Goal: Task Accomplishment & Management: Manage account settings

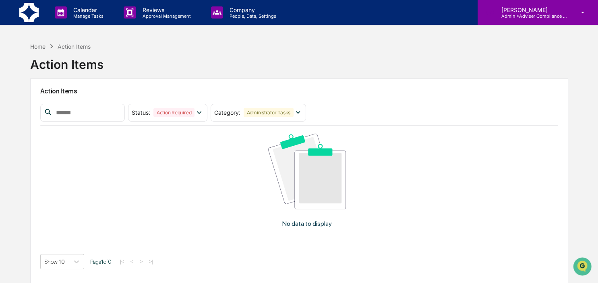
click at [544, 17] on p "Admin • Adviser Compliance Consulting" at bounding box center [531, 16] width 75 height 6
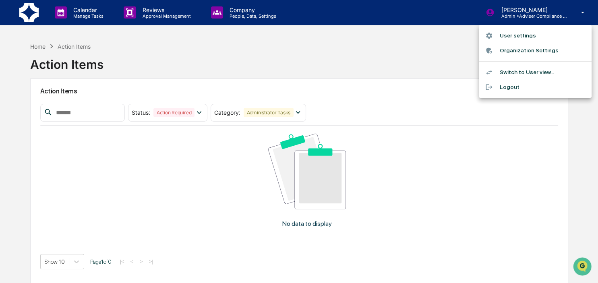
click at [527, 74] on li "Switch to User view..." at bounding box center [534, 72] width 113 height 15
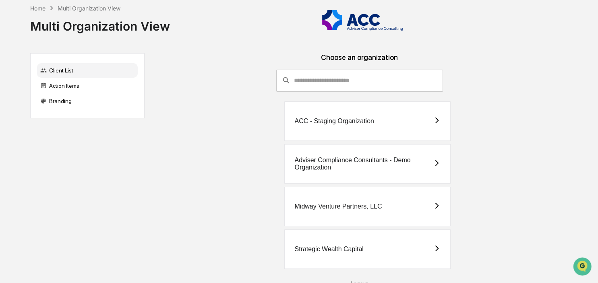
click at [324, 223] on div "Midway Venture Partners, LLC" at bounding box center [367, 206] width 166 height 39
click at [334, 243] on div "Strategic Wealth Capital" at bounding box center [367, 248] width 166 height 39
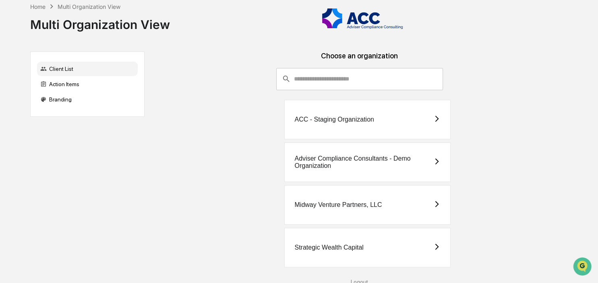
scroll to position [3, 0]
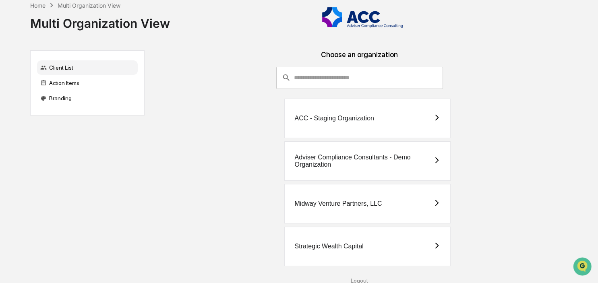
click at [355, 278] on div "Logout" at bounding box center [359, 280] width 417 height 6
